Goal: Task Accomplishment & Management: Use online tool/utility

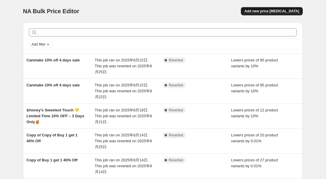
click at [265, 10] on span "Add new price [MEDICAL_DATA]" at bounding box center [272, 11] width 55 height 5
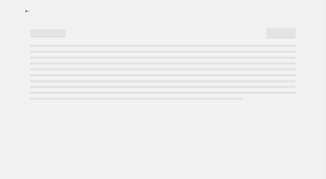
select select "percentage"
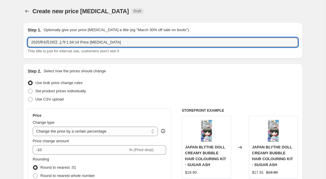
drag, startPoint x: 129, startPoint y: 44, endPoint x: 25, endPoint y: 40, distance: 104.1
click at [25, 40] on div "Step 1. Optionally give your price [MEDICAL_DATA] a title (eg "March 30% off sa…" at bounding box center [163, 40] width 280 height 37
paste input "BISON Bathsalt30%off ends 01.9"
click at [52, 43] on input "BISON Bathsalt30%off ends 01.09" at bounding box center [163, 42] width 271 height 9
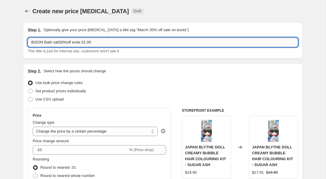
click at [61, 42] on input "BISON Bath salt30%off ends 01.09" at bounding box center [163, 42] width 271 height 9
type input "BISON Bath salt 30%off ends 01.09"
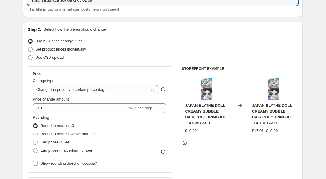
scroll to position [44, 0]
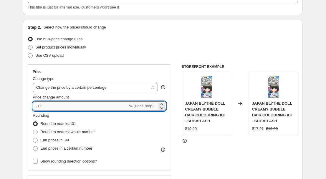
click at [50, 107] on input "-11" at bounding box center [80, 106] width 95 height 9
type input "-1"
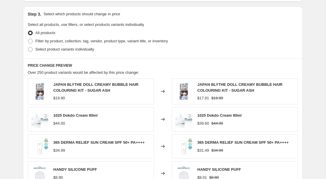
scroll to position [275, 0]
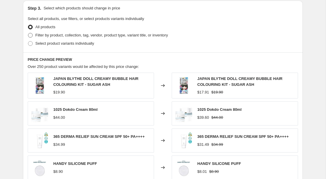
type input "-30"
click at [32, 36] on span at bounding box center [30, 35] width 5 height 5
click at [28, 33] on input "Filter by product, collection, tag, vendor, product type, variant title, or inv…" at bounding box center [28, 33] width 0 height 0
radio input "true"
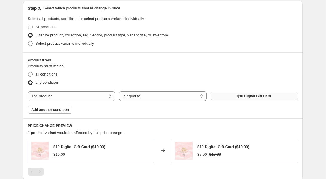
click at [246, 92] on button "$10 Digital Gift Card" at bounding box center [255, 96] width 88 height 8
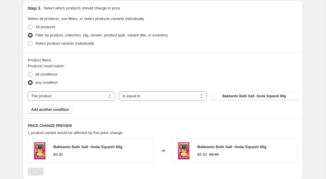
click at [66, 111] on span "Add another condition" at bounding box center [50, 110] width 38 height 5
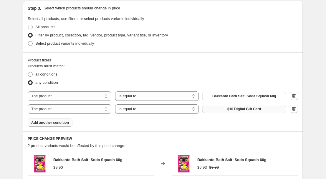
click at [210, 110] on button "$10 Digital Gift Card" at bounding box center [244, 109] width 84 height 8
click at [68, 122] on span "Add another condition" at bounding box center [50, 123] width 38 height 5
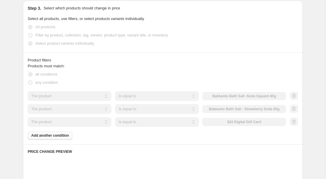
click at [231, 122] on div "The product The product's collection The product's tag The product's vendor The…" at bounding box center [157, 122] width 258 height 9
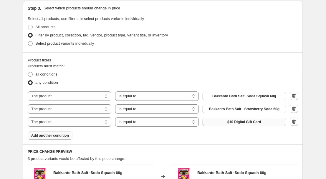
click at [231, 122] on span "$10 Digital Gift Card" at bounding box center [244, 122] width 34 height 5
drag, startPoint x: 68, startPoint y: 141, endPoint x: 68, endPoint y: 138, distance: 3.0
click at [68, 141] on div "Product filters Products must match: all conditions any condition The product T…" at bounding box center [163, 98] width 280 height 92
click at [68, 138] on span "Add another condition" at bounding box center [50, 135] width 38 height 5
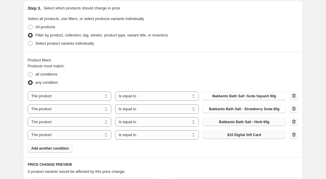
click at [230, 136] on span "$10 Digital Gift Card" at bounding box center [244, 135] width 34 height 5
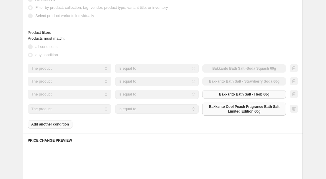
scroll to position [307, 0]
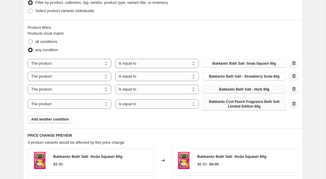
click at [67, 119] on span "Add another condition" at bounding box center [50, 119] width 38 height 5
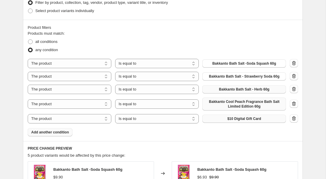
click at [221, 118] on button "$10 Digital Gift Card" at bounding box center [244, 119] width 84 height 8
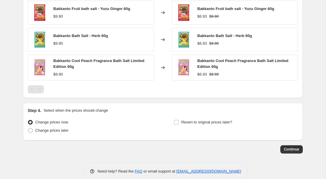
scroll to position [533, 0]
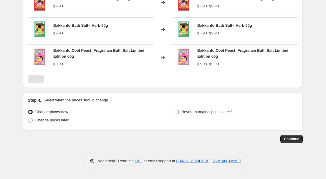
click at [178, 114] on input "Revert to original prices later?" at bounding box center [176, 112] width 5 height 5
checkbox input "true"
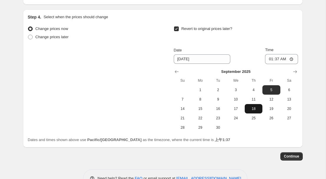
scroll to position [618, 0]
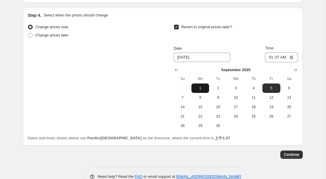
click at [201, 87] on span "1" at bounding box center [200, 88] width 13 height 5
type input "[DATE]"
click at [286, 59] on input "01:37" at bounding box center [281, 57] width 33 height 10
click at [296, 57] on input "01:37" at bounding box center [281, 57] width 33 height 10
click at [292, 57] on input "01:37" at bounding box center [281, 57] width 33 height 10
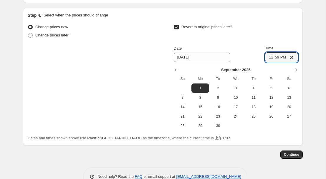
type input "23:59"
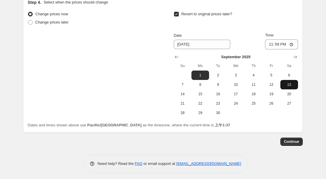
scroll to position [634, 0]
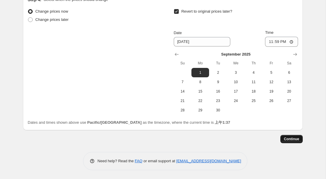
click at [291, 137] on span "Continue" at bounding box center [291, 139] width 15 height 5
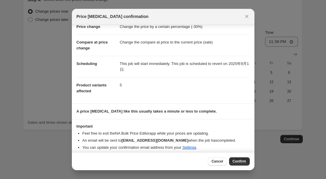
scroll to position [20, 0]
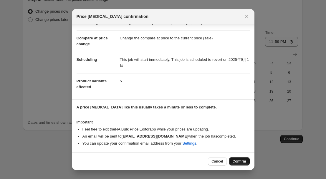
click at [246, 161] on button "Confirm" at bounding box center [239, 162] width 21 height 8
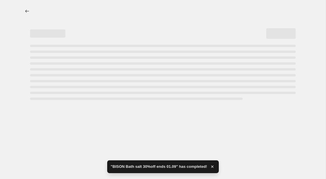
select select "percentage"
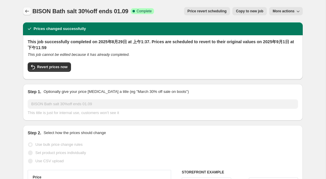
click at [27, 11] on icon "Price change jobs" at bounding box center [27, 11] width 6 height 6
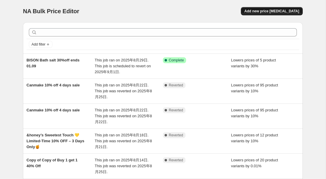
click at [274, 9] on span "Add new price [MEDICAL_DATA]" at bounding box center [272, 11] width 55 height 5
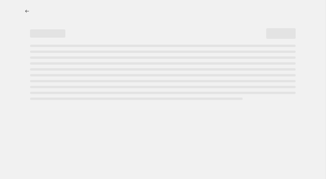
select select "percentage"
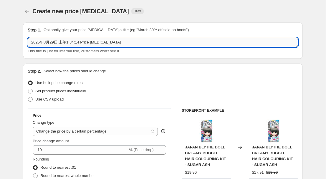
drag, startPoint x: 129, startPoint y: 45, endPoint x: 37, endPoint y: 44, distance: 91.4
click at [27, 41] on div "Step 1. Optionally give your price [MEDICAL_DATA] a title (eg "March 30% off sa…" at bounding box center [163, 40] width 280 height 37
paste input "Eyepatches 15% off ends01.09"
click at [77, 42] on input "Eyepatches 15% off ends01.09" at bounding box center [163, 42] width 271 height 9
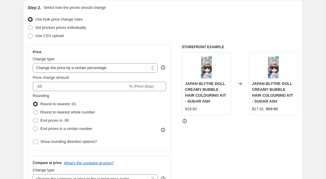
scroll to position [66, 0]
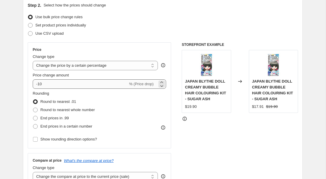
type input "Eyepatches 15% off ends 01.09"
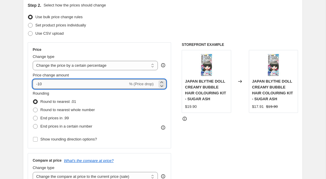
click at [75, 85] on input "-10" at bounding box center [80, 84] width 95 height 9
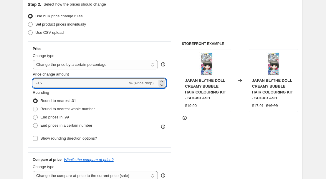
type input "-15"
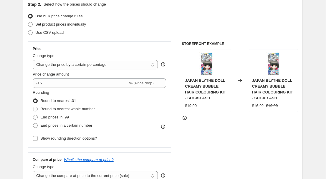
click at [139, 104] on div "Rounding Round to nearest .01 Round to nearest whole number End prices in .99 E…" at bounding box center [99, 110] width 133 height 40
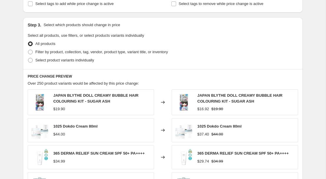
scroll to position [258, 0]
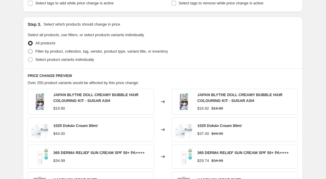
click at [32, 52] on span at bounding box center [30, 51] width 5 height 5
click at [28, 50] on input "Filter by product, collection, tag, vendor, product type, variant title, or inv…" at bounding box center [28, 49] width 0 height 0
radio input "true"
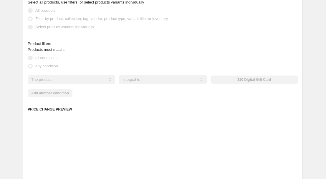
scroll to position [297, 0]
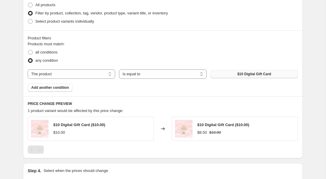
click at [211, 77] on button "$10 Digital Gift Card" at bounding box center [255, 74] width 88 height 8
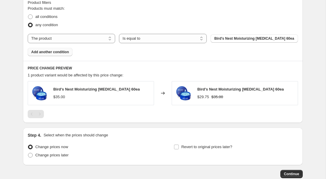
scroll to position [333, 0]
click at [65, 53] on span "Add another condition" at bounding box center [50, 52] width 38 height 5
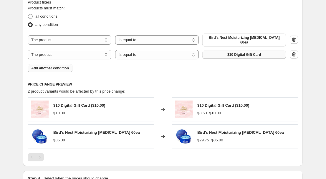
click at [248, 52] on span "$10 Digital Gift Card" at bounding box center [244, 54] width 34 height 5
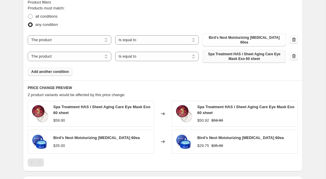
click at [69, 70] on span "Add another condition" at bounding box center [50, 72] width 38 height 5
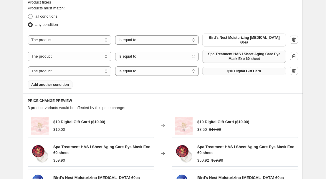
click at [227, 70] on span "$10 Digital Gift Card" at bounding box center [244, 71] width 34 height 5
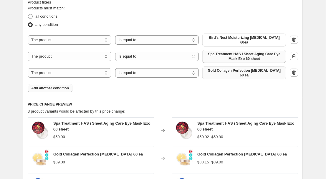
click at [59, 86] on span "Add another condition" at bounding box center [50, 88] width 38 height 5
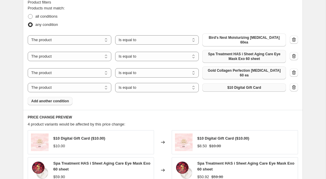
click at [249, 85] on span "$10 Digital Gift Card" at bounding box center [244, 87] width 34 height 5
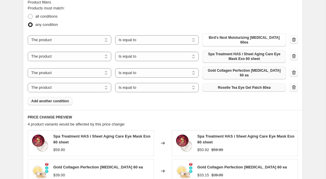
click at [64, 99] on span "Add another condition" at bounding box center [50, 101] width 38 height 5
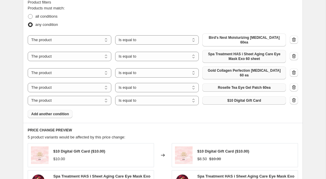
click at [220, 97] on button "$10 Digital Gift Card" at bounding box center [244, 101] width 84 height 8
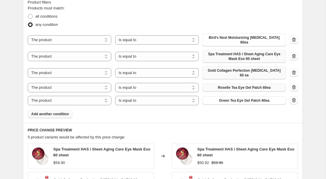
click at [62, 112] on span "Add another condition" at bounding box center [50, 114] width 38 height 5
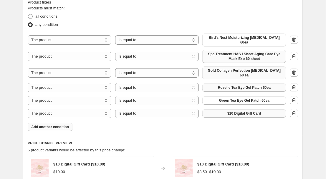
click at [238, 110] on button "$10 Digital Gift Card" at bounding box center [244, 114] width 84 height 8
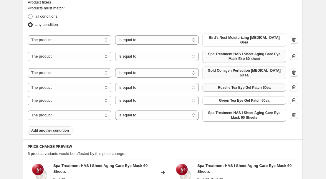
click at [63, 128] on span "Add another condition" at bounding box center [50, 130] width 38 height 5
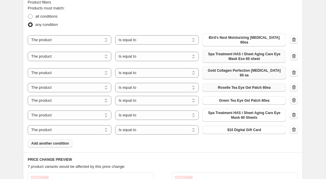
click at [230, 126] on div "The product The product's collection The product's tag The product's vendor The…" at bounding box center [157, 130] width 258 height 9
click at [230, 128] on span "$10 Digital Gift Card" at bounding box center [244, 130] width 34 height 5
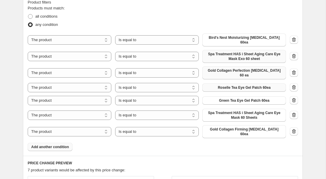
click at [49, 145] on span "Add another condition" at bounding box center [50, 147] width 38 height 5
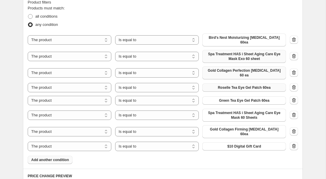
click at [233, 144] on span "$10 Digital Gift Card" at bounding box center [244, 146] width 34 height 5
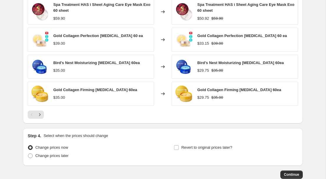
scroll to position [581, 0]
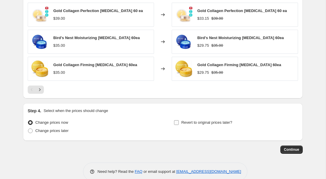
click at [175, 121] on input "Revert to original prices later?" at bounding box center [176, 123] width 5 height 5
checkbox input "true"
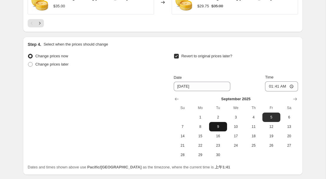
scroll to position [652, 0]
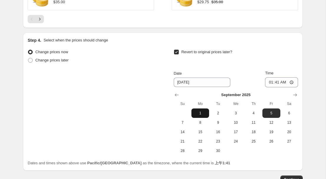
click at [202, 111] on span "1" at bounding box center [200, 113] width 13 height 5
type input "[DATE]"
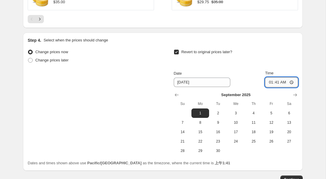
click at [278, 77] on input "01:41" at bounding box center [281, 82] width 33 height 10
click at [293, 77] on input "01:41" at bounding box center [281, 82] width 33 height 10
type input "23:59"
click at [301, 52] on div "Step 4. Select when the prices should change Change prices now Change prices la…" at bounding box center [163, 102] width 280 height 138
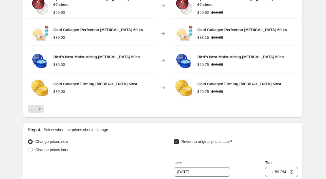
scroll to position [564, 0]
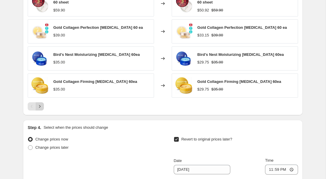
click at [41, 104] on icon "Next" at bounding box center [40, 107] width 6 height 6
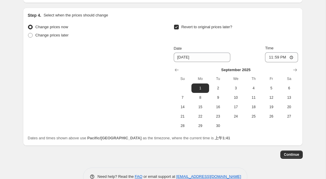
scroll to position [624, 0]
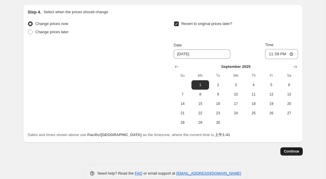
click at [288, 149] on span "Continue" at bounding box center [291, 151] width 15 height 5
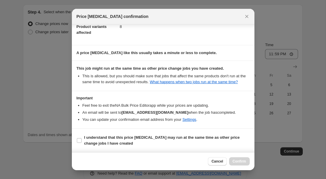
scroll to position [80, 0]
click at [77, 138] on label "I understand that this price [MEDICAL_DATA] may run at the same time as other p…" at bounding box center [163, 141] width 173 height 14
click at [77, 138] on input "I understand that this price [MEDICAL_DATA] may run at the same time as other p…" at bounding box center [79, 140] width 5 height 5
checkbox input "true"
click at [237, 161] on span "Confirm" at bounding box center [240, 161] width 14 height 5
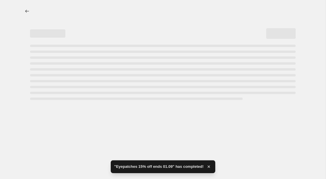
select select "percentage"
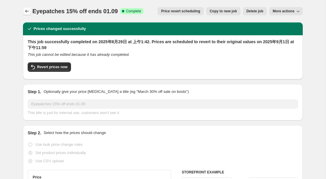
click at [26, 10] on icon "Price change jobs" at bounding box center [27, 11] width 4 height 3
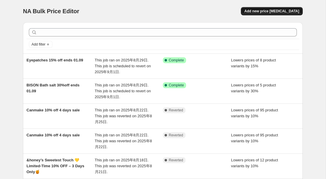
click at [266, 12] on span "Add new price [MEDICAL_DATA]" at bounding box center [272, 11] width 55 height 5
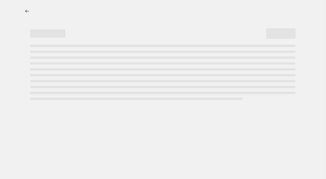
select select "percentage"
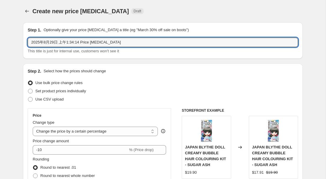
drag, startPoint x: 117, startPoint y: 44, endPoint x: 26, endPoint y: 39, distance: 90.9
paste input "HELLO BUBBLE 40% Off ends 01.9"
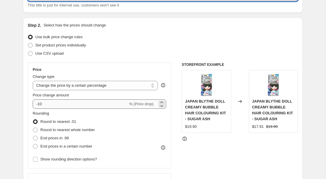
scroll to position [50, 0]
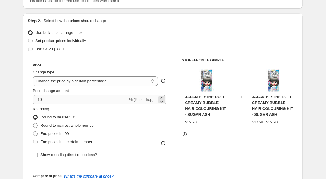
type input "HELLO BUBBLE 40% Off ends 01.9"
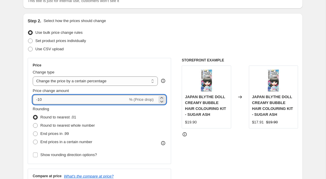
click at [72, 102] on input "-10" at bounding box center [80, 99] width 95 height 9
type input "-1"
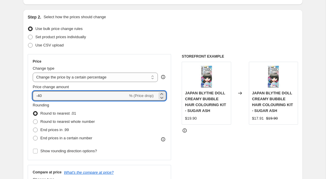
type input "-40"
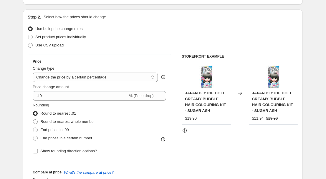
click at [123, 119] on div "Rounding Round to nearest .01 Round to nearest whole number End prices in .99 E…" at bounding box center [99, 123] width 133 height 40
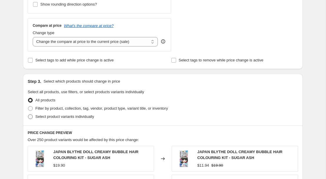
scroll to position [204, 0]
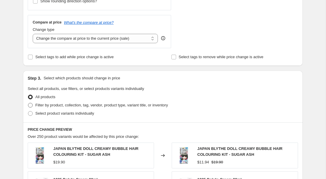
click at [32, 105] on span at bounding box center [30, 105] width 5 height 5
click at [28, 103] on input "Filter by product, collection, tag, vendor, product type, variant title, or inv…" at bounding box center [28, 103] width 0 height 0
radio input "true"
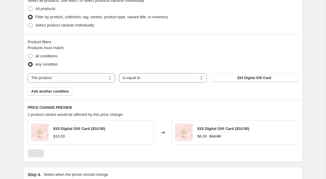
scroll to position [299, 0]
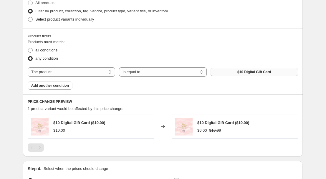
click at [235, 73] on button "$10 Digital Gift Card" at bounding box center [255, 72] width 88 height 8
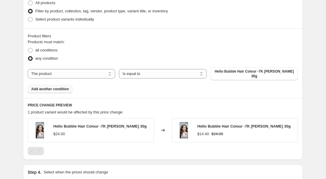
click at [61, 90] on span "Add another condition" at bounding box center [50, 89] width 38 height 5
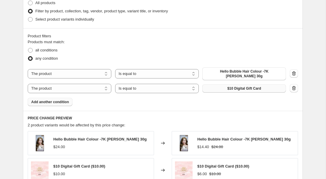
click at [212, 90] on button "$10 Digital Gift Card" at bounding box center [244, 89] width 84 height 8
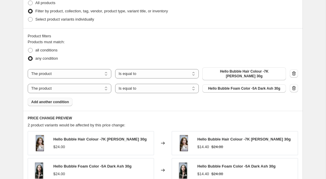
click at [71, 101] on button "Add another condition" at bounding box center [50, 102] width 45 height 8
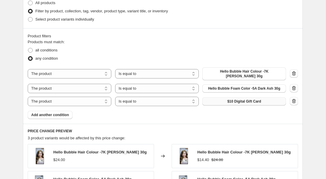
click at [249, 101] on span "$10 Digital Gift Card" at bounding box center [244, 101] width 34 height 5
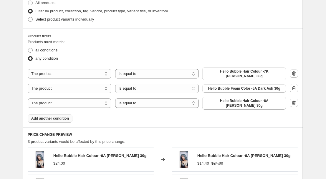
click at [62, 118] on button "Add another condition" at bounding box center [50, 119] width 45 height 8
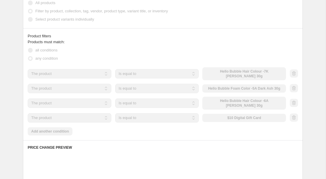
scroll to position [298, 0]
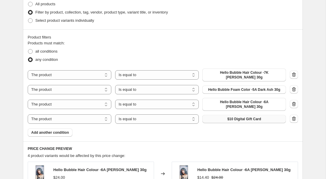
click at [238, 117] on span "$10 Digital Gift Card" at bounding box center [244, 119] width 34 height 5
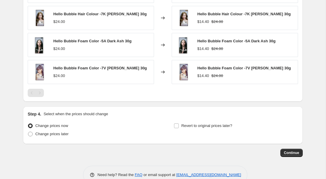
scroll to position [491, 0]
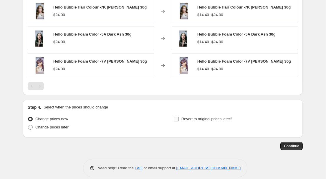
click at [177, 117] on input "Revert to original prices later?" at bounding box center [176, 119] width 5 height 5
checkbox input "true"
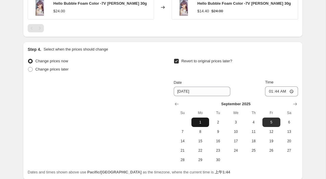
scroll to position [554, 0]
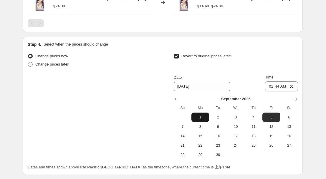
click at [197, 115] on span "1" at bounding box center [200, 117] width 13 height 5
type input "[DATE]"
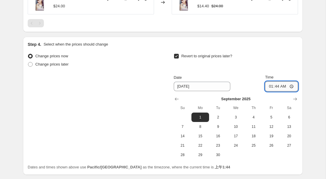
click at [281, 82] on input "01:44" at bounding box center [281, 87] width 33 height 10
click at [291, 82] on input "01:44" at bounding box center [281, 87] width 33 height 10
type input "23:59"
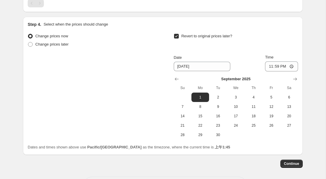
scroll to position [592, 0]
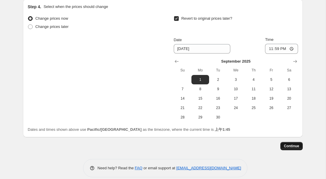
click at [288, 144] on span "Continue" at bounding box center [291, 146] width 15 height 5
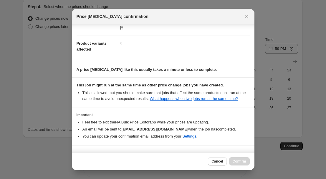
scroll to position [80, 0]
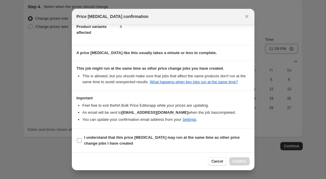
click at [78, 140] on input "I understand that this price [MEDICAL_DATA] may run at the same time as other p…" at bounding box center [79, 140] width 5 height 5
checkbox input "true"
click at [237, 163] on span "Confirm" at bounding box center [240, 161] width 14 height 5
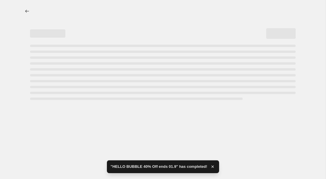
select select "percentage"
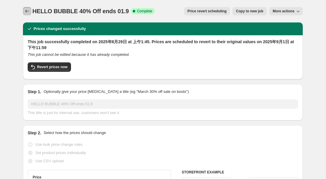
click at [25, 12] on icon "Price change jobs" at bounding box center [27, 11] width 6 height 6
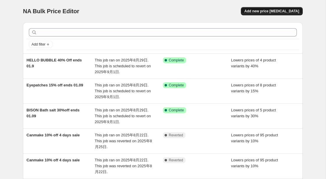
click at [272, 12] on span "Add new price [MEDICAL_DATA]" at bounding box center [272, 11] width 55 height 5
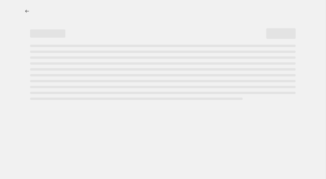
select select "percentage"
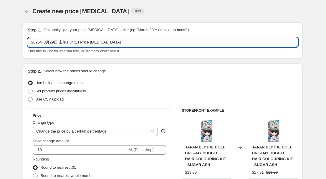
drag, startPoint x: 128, startPoint y: 42, endPoint x: 28, endPoint y: 44, distance: 99.9
click at [28, 44] on input "2025年8月29日 上午1:34:14 Price [MEDICAL_DATA]" at bounding box center [163, 42] width 271 height 9
paste input "Steam EyeMask20%off ends 01.09"
click at [50, 43] on input "Steam EyeMask20%off ends 01.09" at bounding box center [163, 42] width 271 height 9
drag, startPoint x: 61, startPoint y: 43, endPoint x: 65, endPoint y: 59, distance: 16.7
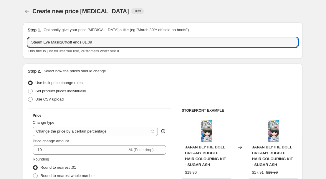
click at [61, 43] on input "Steam Eye Mask20%off ends 01.09" at bounding box center [163, 42] width 271 height 9
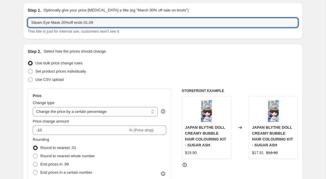
scroll to position [26, 0]
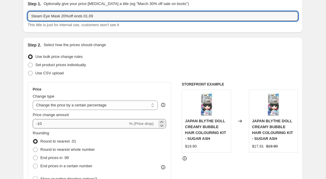
type input "Steam Eye Mask 20%off ends 01.09"
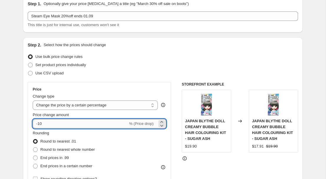
click at [51, 123] on input "-10" at bounding box center [80, 123] width 95 height 9
type input "-1"
type input "-20"
click at [129, 94] on div "Change type" at bounding box center [95, 97] width 125 height 6
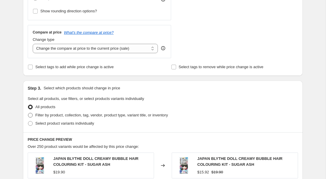
scroll to position [197, 0]
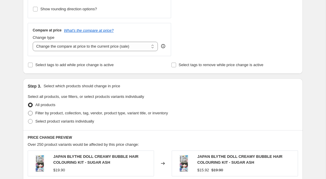
click at [34, 113] on label "Filter by product, collection, tag, vendor, product type, variant title, or inv…" at bounding box center [98, 113] width 140 height 8
click at [28, 111] on input "Filter by product, collection, tag, vendor, product type, variant title, or inv…" at bounding box center [28, 111] width 0 height 0
radio input "true"
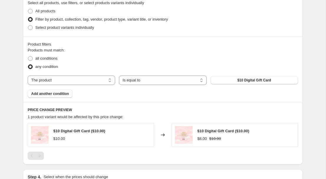
scroll to position [293, 0]
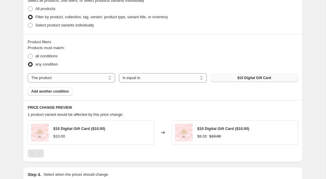
click at [237, 75] on button "$10 Digital Gift Card" at bounding box center [255, 78] width 88 height 8
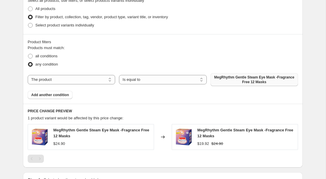
click at [67, 95] on span "Add another condition" at bounding box center [50, 95] width 38 height 5
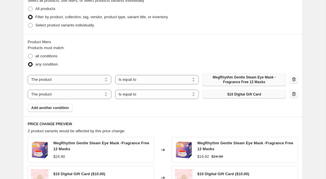
click at [220, 95] on button "$10 Digital Gift Card" at bounding box center [244, 94] width 84 height 8
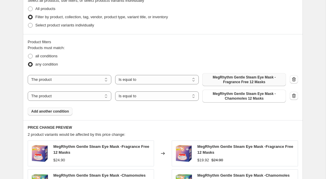
click at [52, 110] on span "Add another condition" at bounding box center [50, 111] width 38 height 5
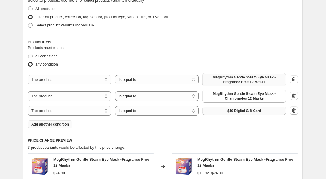
click at [225, 112] on button "$10 Digital Gift Card" at bounding box center [244, 111] width 84 height 8
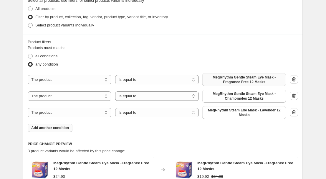
click at [64, 127] on span "Add another condition" at bounding box center [50, 128] width 38 height 5
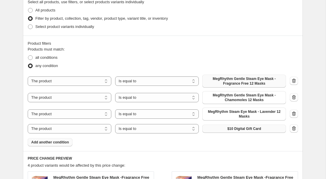
click at [256, 131] on span "$10 Digital Gift Card" at bounding box center [244, 129] width 34 height 5
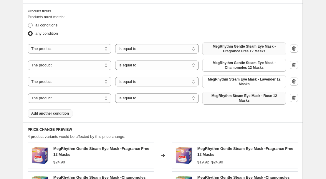
click at [64, 113] on span "Add another condition" at bounding box center [50, 113] width 38 height 5
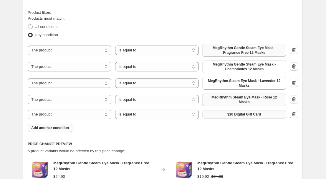
click at [228, 113] on span "$10 Digital Gift Card" at bounding box center [244, 114] width 34 height 5
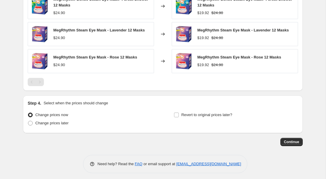
scroll to position [551, 0]
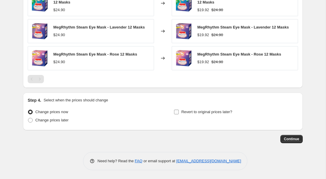
click at [176, 113] on input "Revert to original prices later?" at bounding box center [176, 112] width 5 height 5
checkbox input "true"
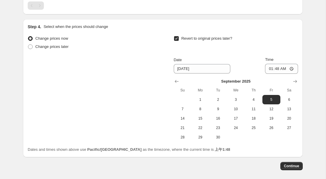
scroll to position [630, 0]
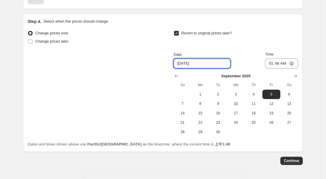
click at [193, 66] on input "[DATE]" at bounding box center [202, 63] width 57 height 9
click at [199, 92] on button "1" at bounding box center [201, 94] width 18 height 9
type input "[DATE]"
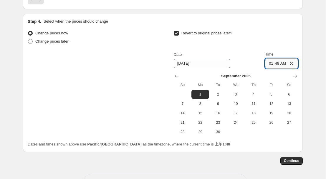
click at [282, 63] on input "01:48" at bounding box center [281, 64] width 33 height 10
click at [292, 64] on input "01:48" at bounding box center [281, 64] width 33 height 10
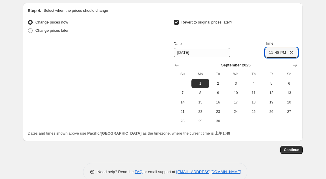
scroll to position [652, 0]
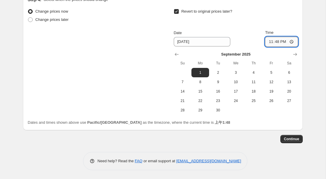
click at [294, 43] on input "23:48" at bounding box center [281, 42] width 33 height 10
type input "23:59"
click at [288, 139] on span "Continue" at bounding box center [291, 139] width 15 height 5
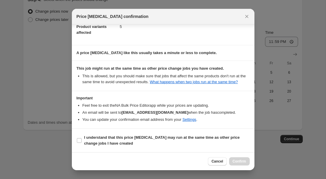
scroll to position [80, 0]
click at [78, 138] on input "I understand that this price [MEDICAL_DATA] may run at the same time as other p…" at bounding box center [79, 140] width 5 height 5
checkbox input "true"
click at [234, 160] on span "Confirm" at bounding box center [240, 161] width 14 height 5
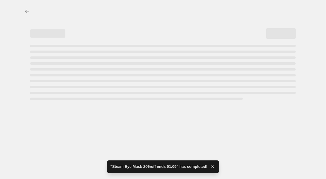
select select "percentage"
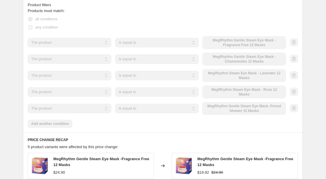
scroll to position [378, 0]
